Goal: Find specific page/section: Find specific page/section

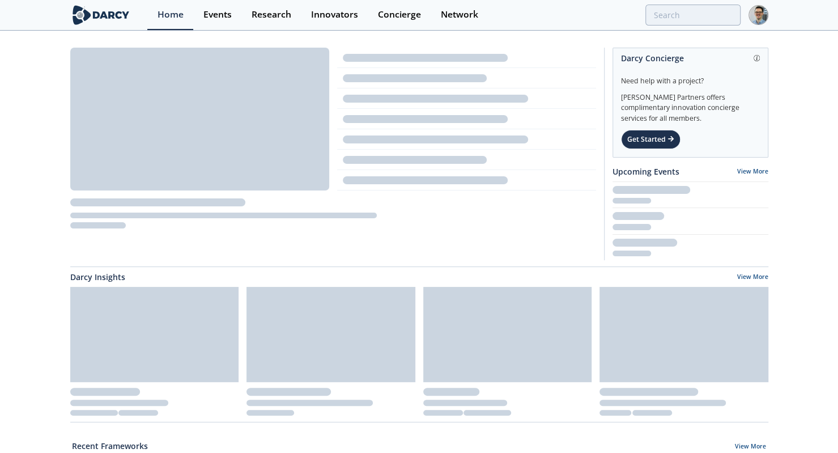
click at [211, 11] on div "Events" at bounding box center [217, 14] width 28 height 9
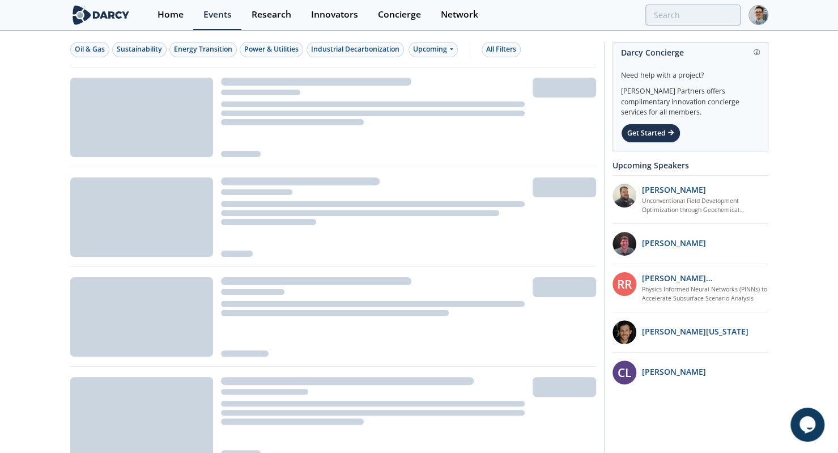
click at [291, 56] on button "Power & Utilities" at bounding box center [271, 49] width 63 height 15
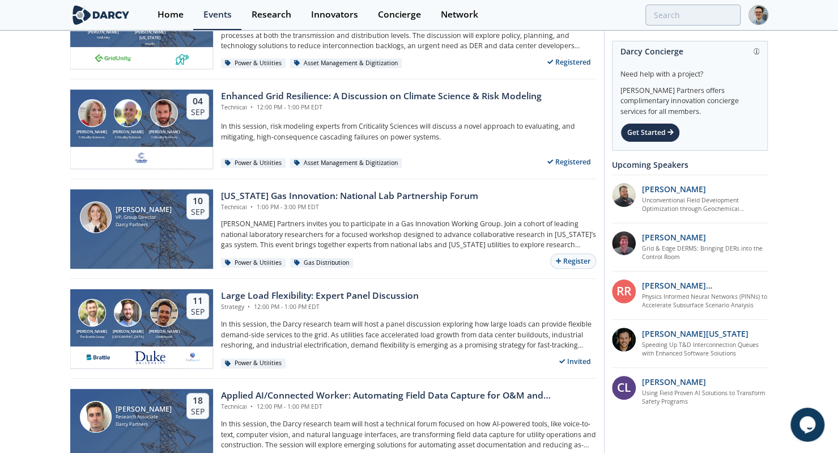
scroll to position [196, 0]
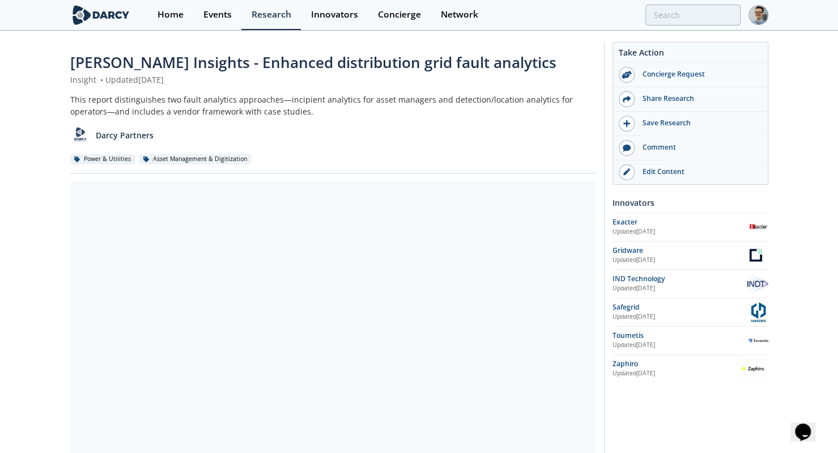
click at [664, 174] on div "Edit Content" at bounding box center [698, 172] width 127 height 10
